Goal: Check status: Check status

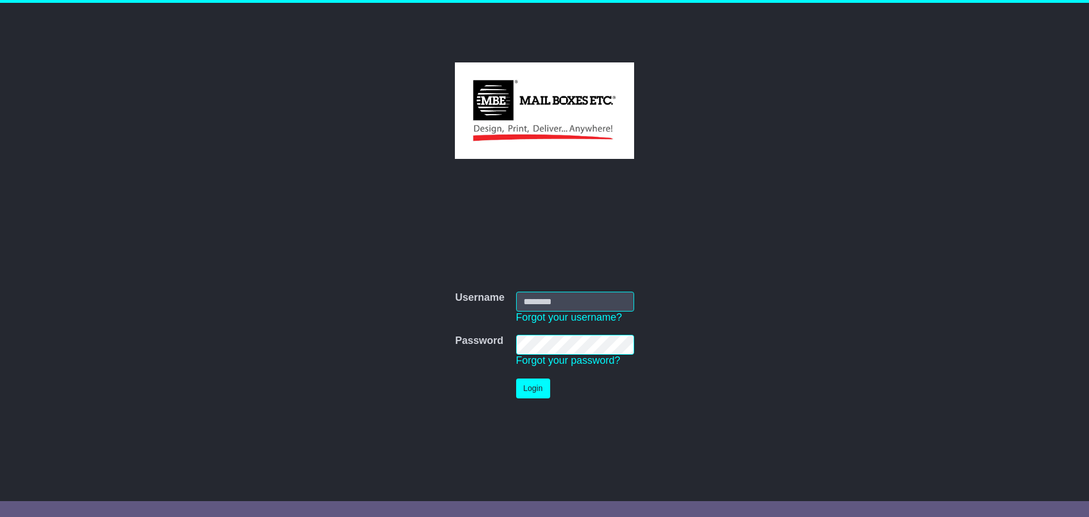
type input "**********"
click at [541, 382] on button "Login" at bounding box center [533, 388] width 34 height 20
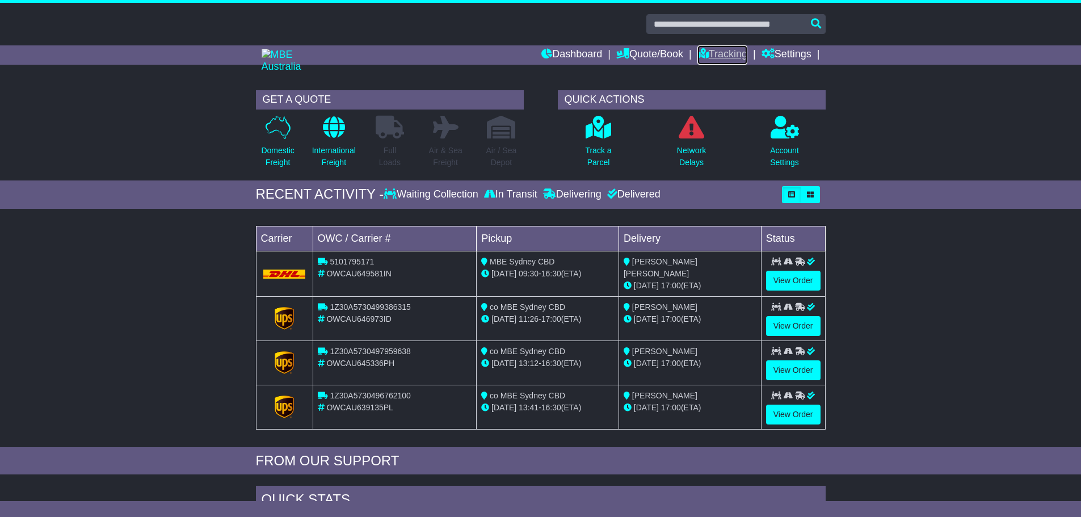
click at [713, 49] on link "Tracking" at bounding box center [722, 54] width 50 height 19
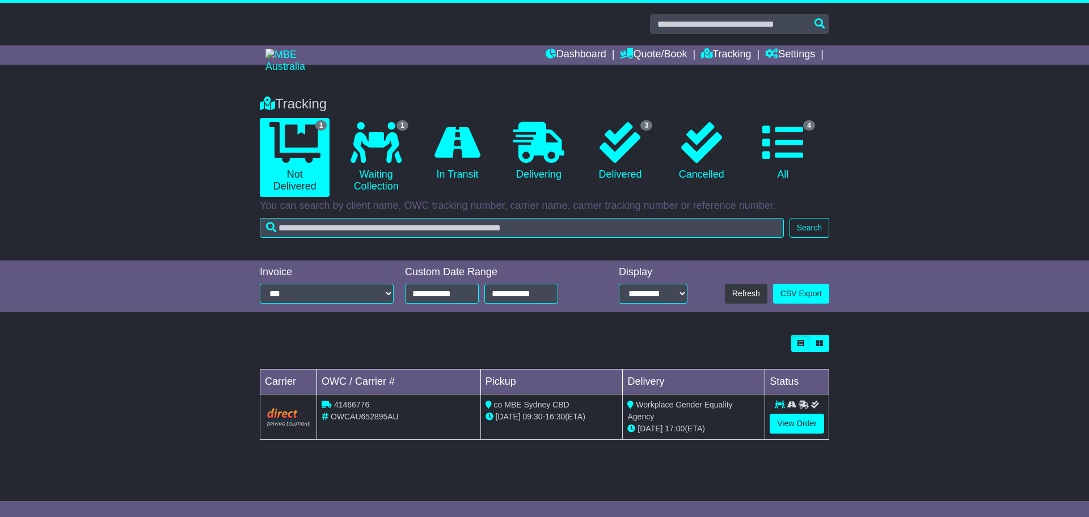
click at [359, 401] on span "41466776" at bounding box center [351, 404] width 35 height 9
copy span "41466776"
click at [726, 56] on link "Tracking" at bounding box center [726, 54] width 50 height 19
click at [771, 143] on icon at bounding box center [783, 142] width 41 height 41
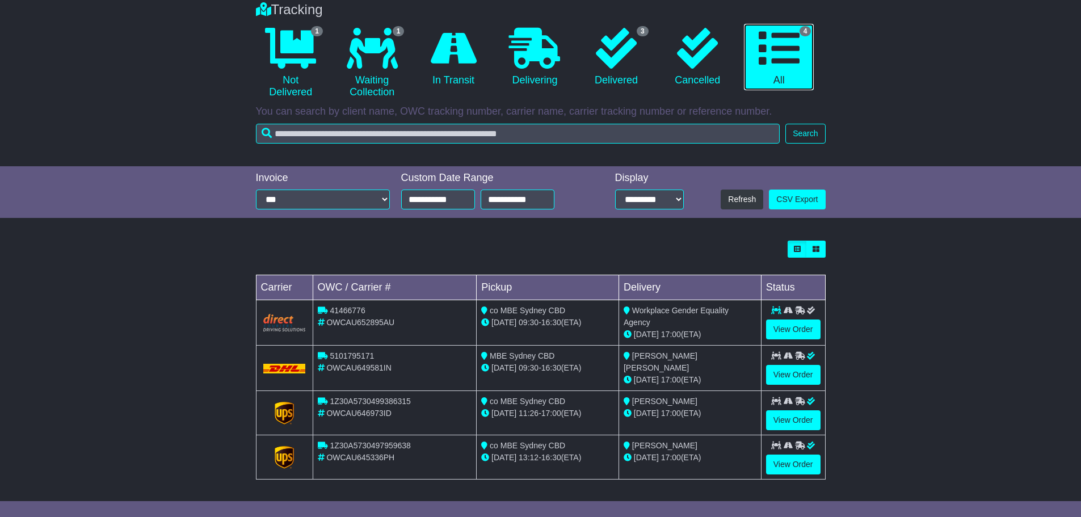
scroll to position [95, 0]
click at [785, 370] on link "View Order" at bounding box center [793, 374] width 54 height 20
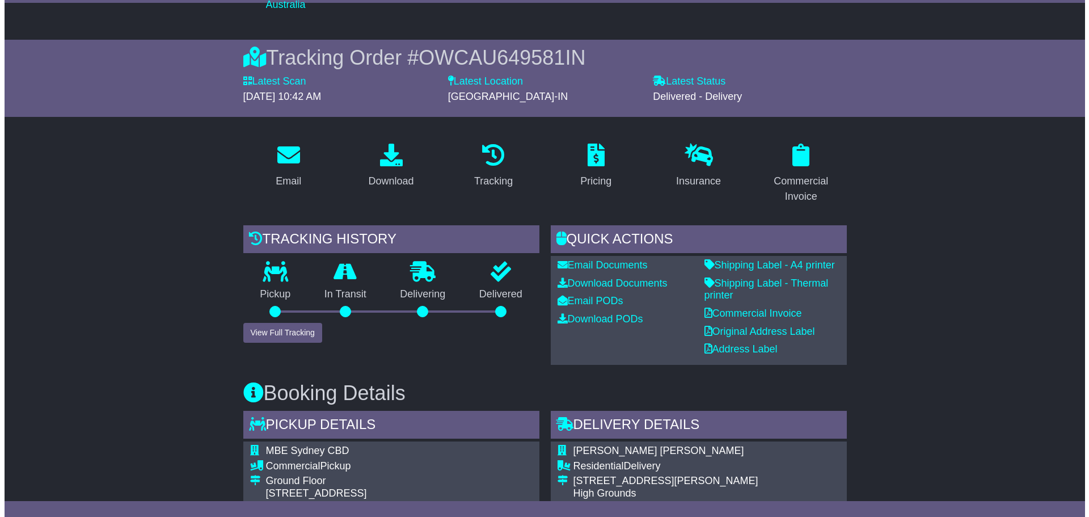
scroll to position [113, 0]
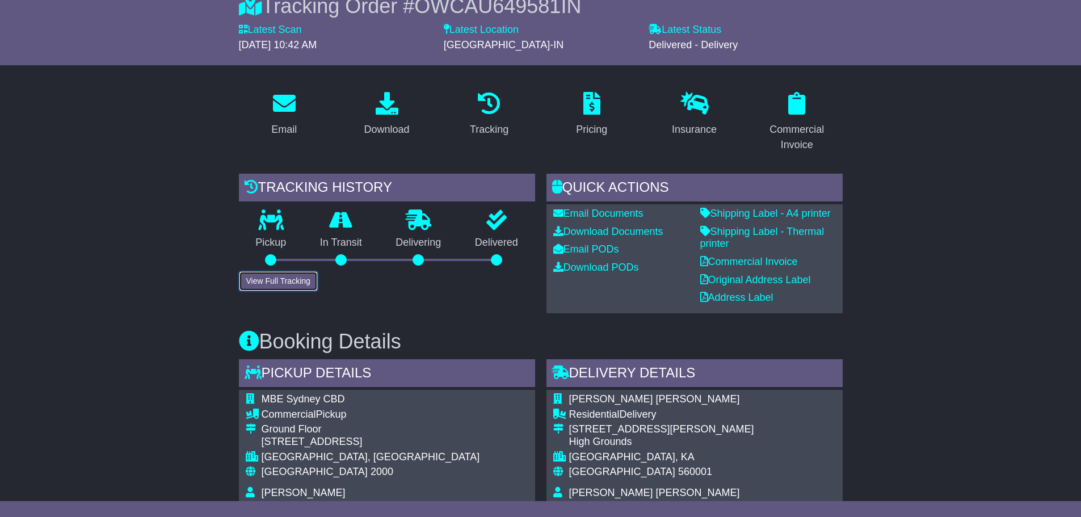
click at [292, 281] on button "View Full Tracking" at bounding box center [278, 281] width 79 height 20
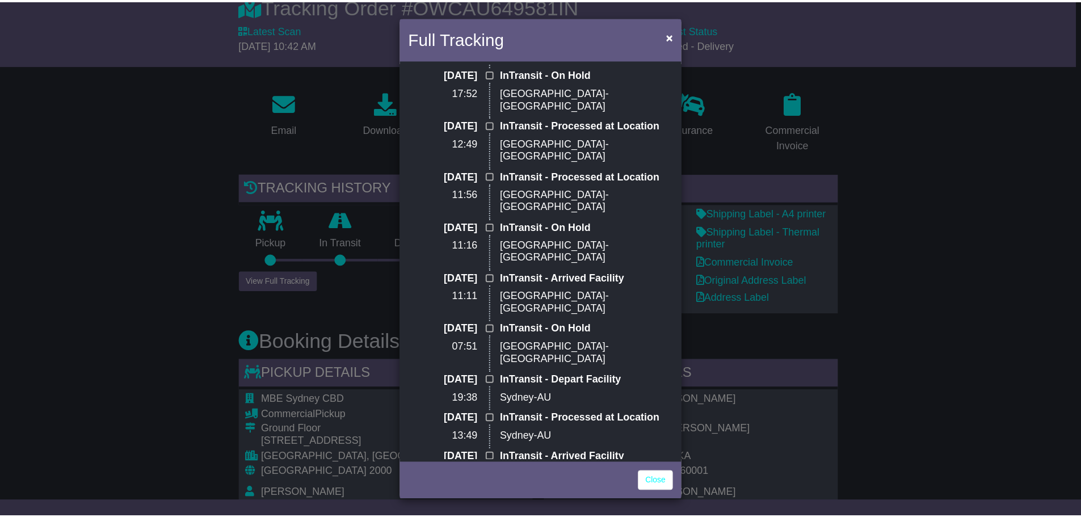
scroll to position [727, 0]
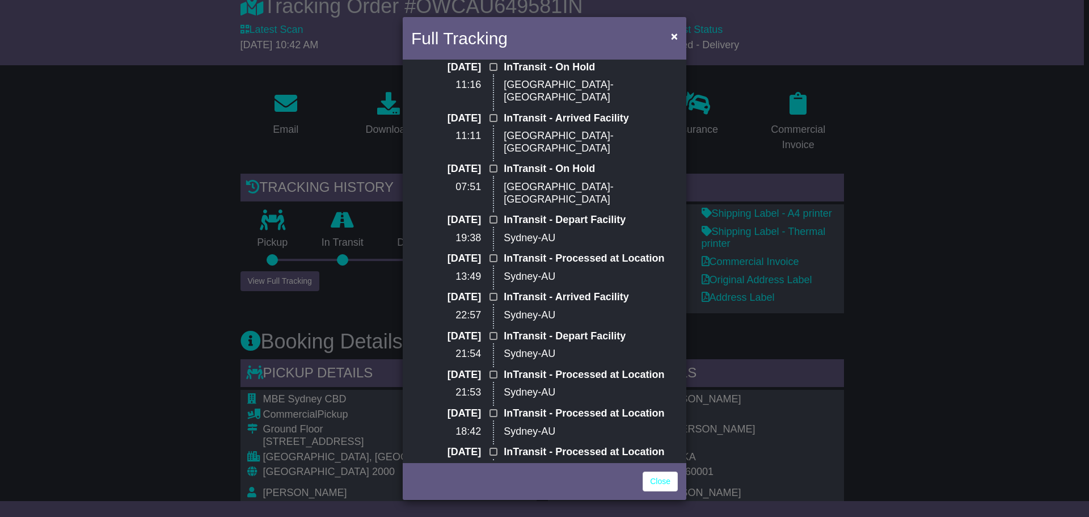
click at [885, 294] on div "Full Tracking × Delivered Signed by: [DATE] 10:42 [DATE] 10:42 Delivered - Deli…" at bounding box center [544, 258] width 1089 height 517
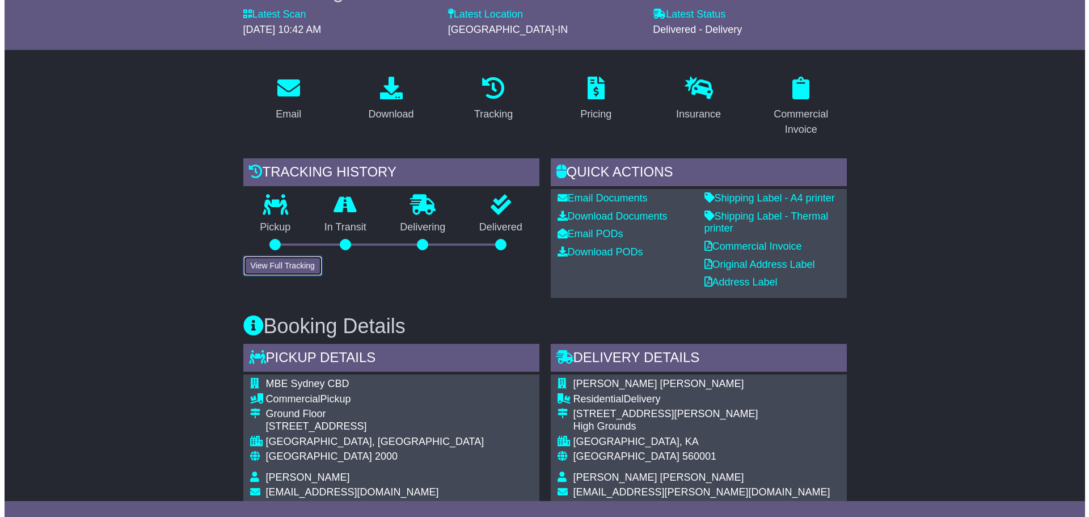
scroll to position [0, 0]
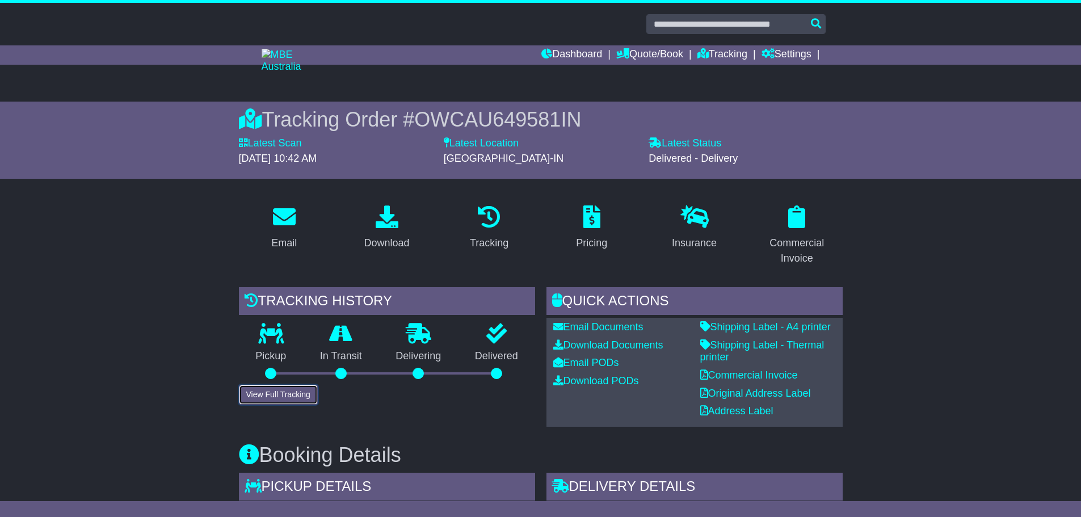
click at [295, 396] on button "View Full Tracking" at bounding box center [278, 395] width 79 height 20
